Goal: Information Seeking & Learning: Learn about a topic

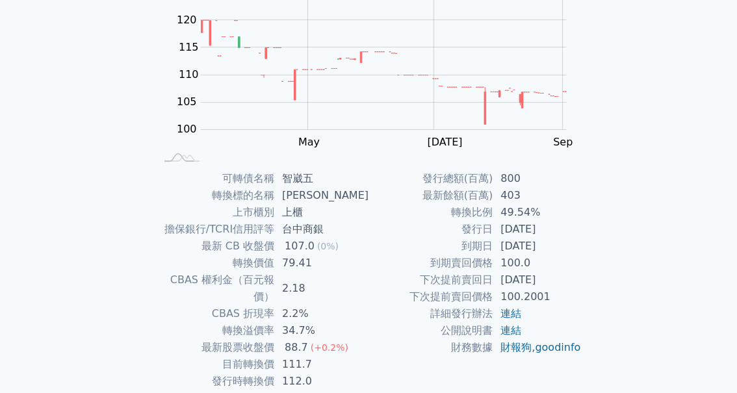
scroll to position [209, 0]
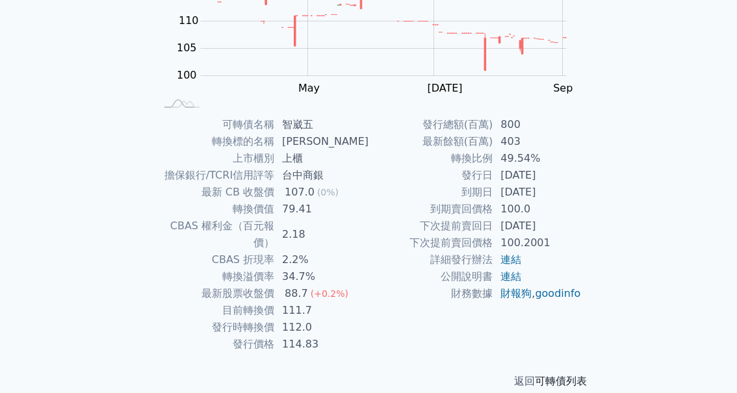
click at [574, 375] on link "可轉債列表" at bounding box center [561, 381] width 52 height 12
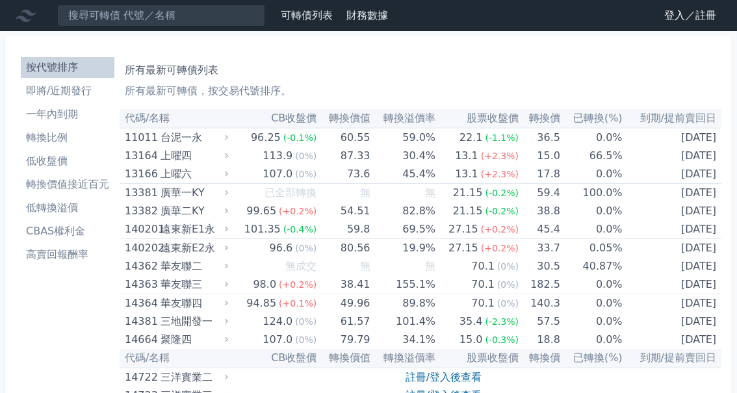
scroll to position [209, 0]
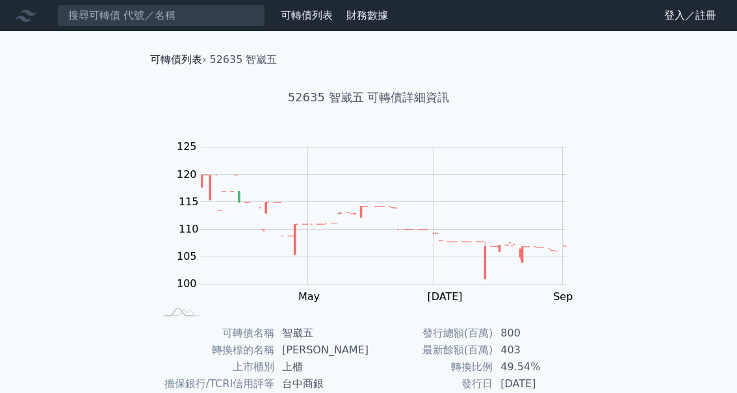
click at [181, 62] on link "可轉債列表" at bounding box center [176, 59] width 52 height 12
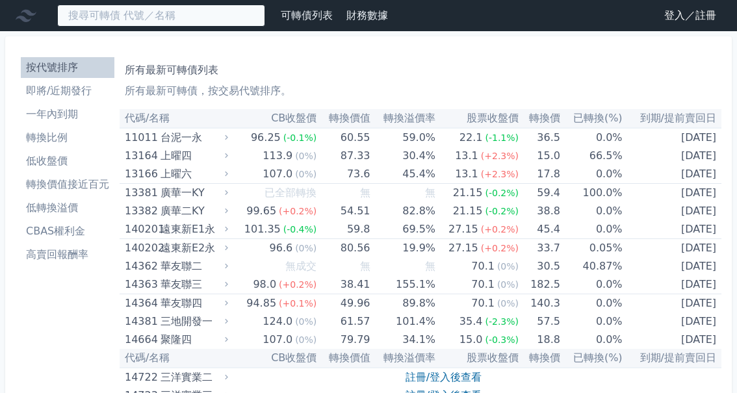
click at [194, 18] on input at bounding box center [161, 16] width 208 height 22
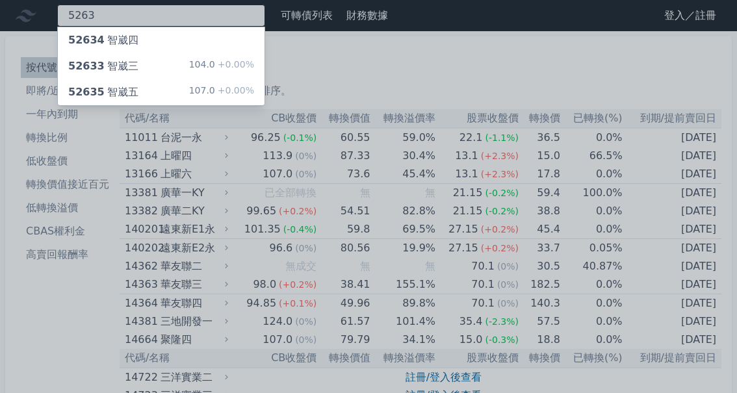
type input "5263"
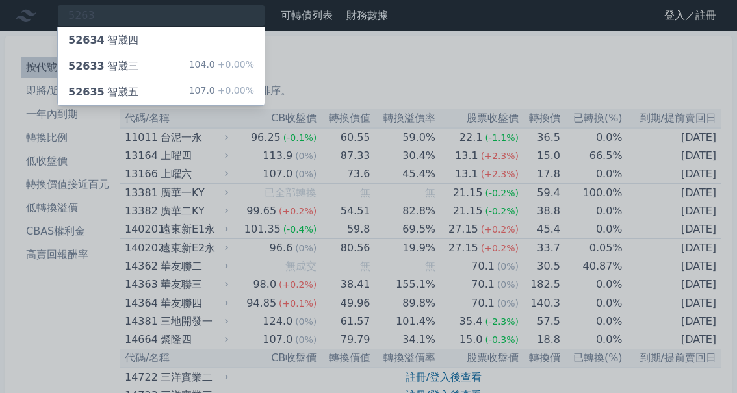
click at [172, 59] on div "52633 智崴三 104.0 +0.00%" at bounding box center [161, 66] width 207 height 26
click at [133, 40] on div "52634 智崴四" at bounding box center [103, 40] width 70 height 16
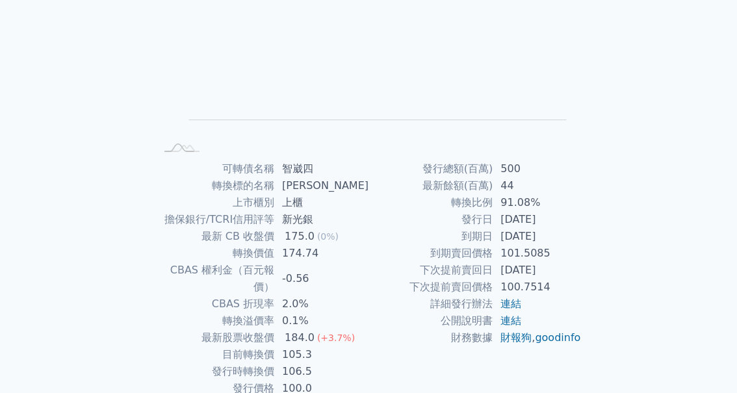
scroll to position [209, 0]
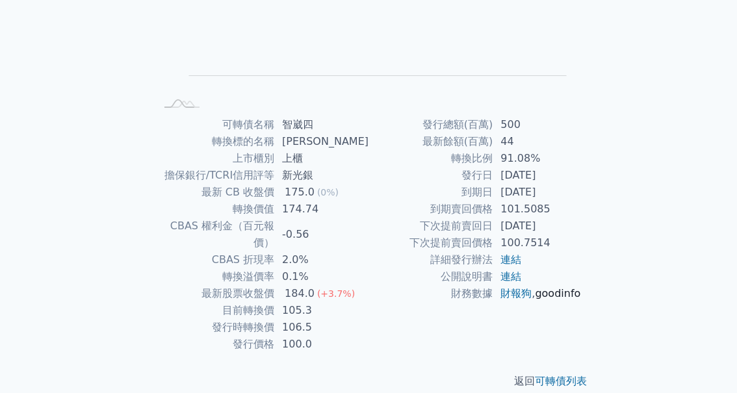
click at [566, 294] on link "goodinfo" at bounding box center [557, 293] width 45 height 12
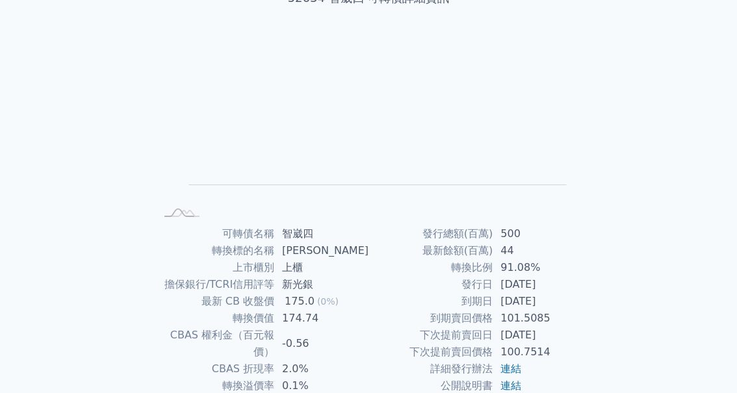
scroll to position [146, 0]
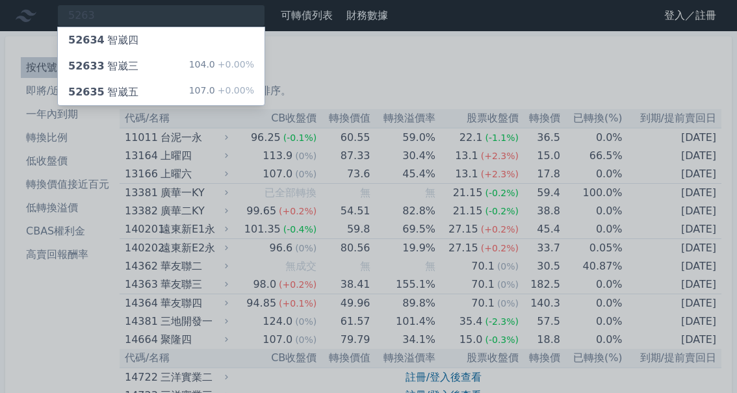
click at [113, 88] on div "52635 智崴五" at bounding box center [103, 92] width 70 height 16
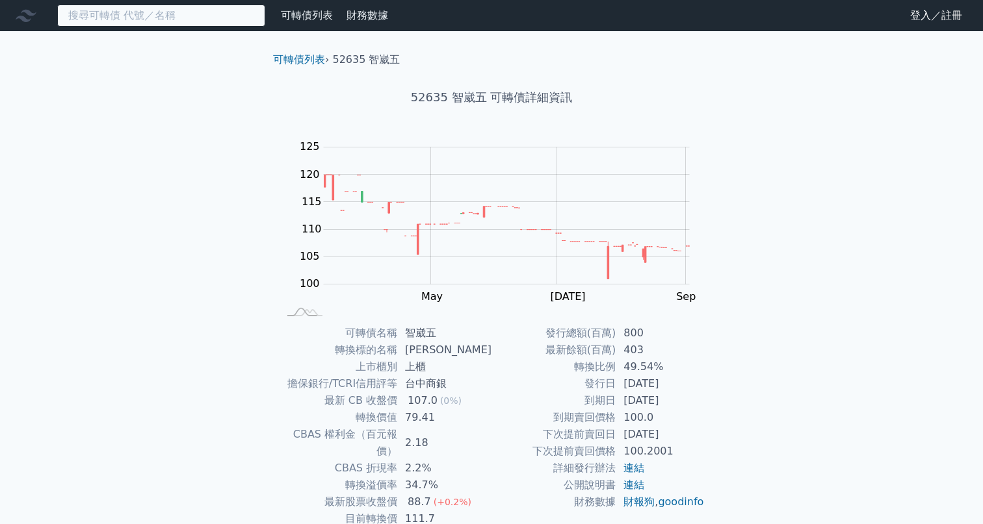
click at [196, 19] on input at bounding box center [161, 16] width 208 height 22
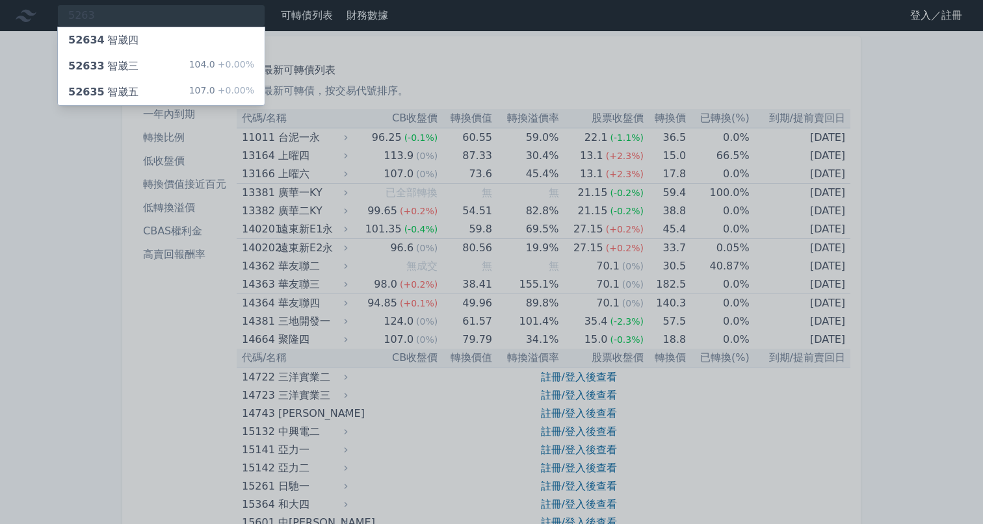
click at [128, 70] on div "52633 智崴三" at bounding box center [103, 66] width 70 height 16
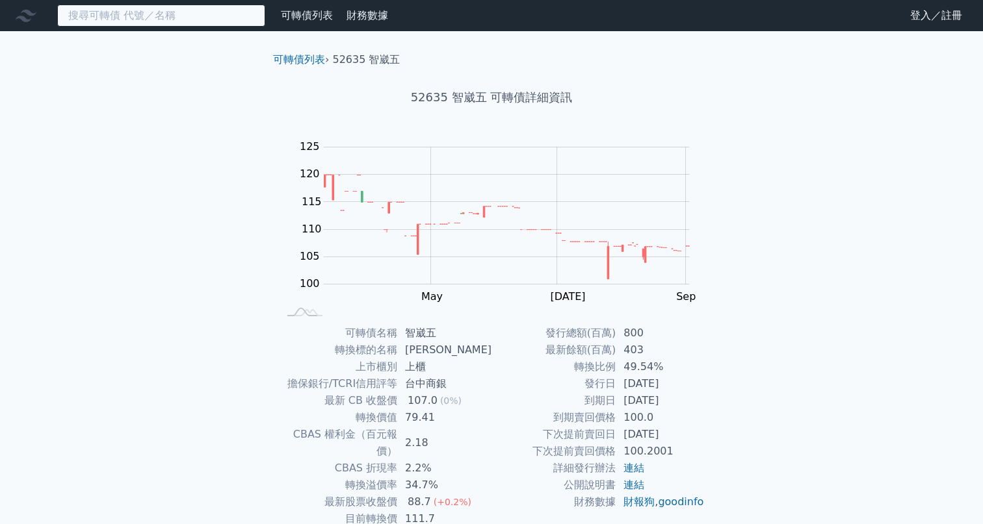
click at [212, 20] on input at bounding box center [161, 16] width 208 height 22
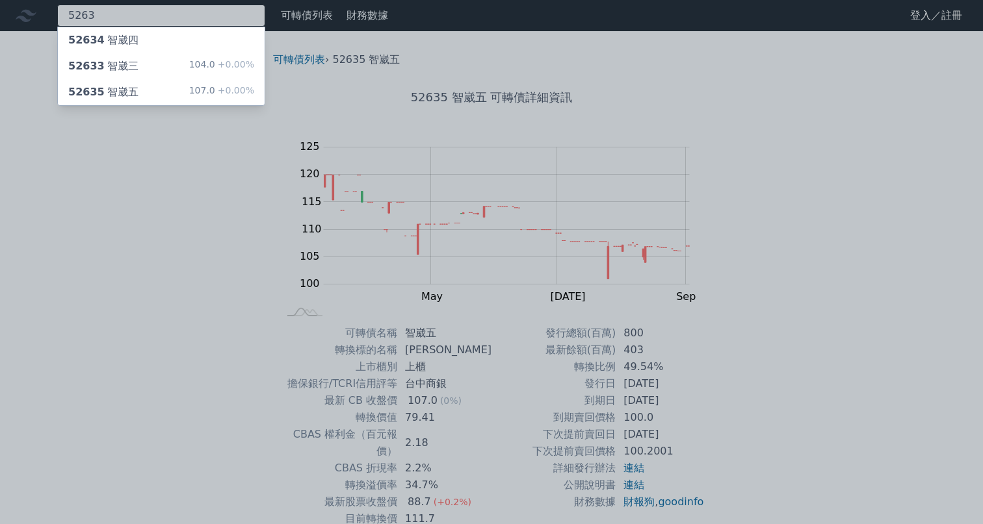
type input "5263"
click at [209, 38] on div "52634 智崴四" at bounding box center [161, 40] width 207 height 26
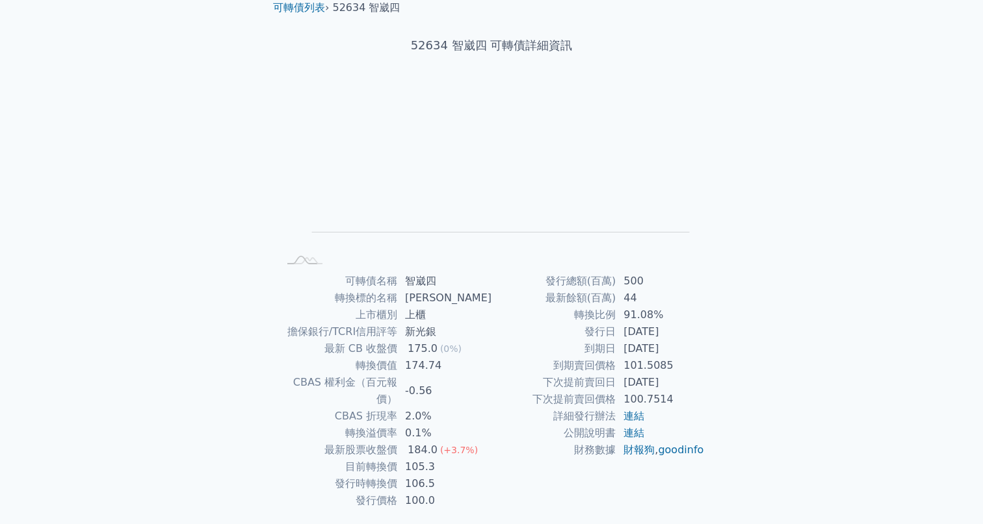
scroll to position [39, 0]
